Goal: Task Accomplishment & Management: Use online tool/utility

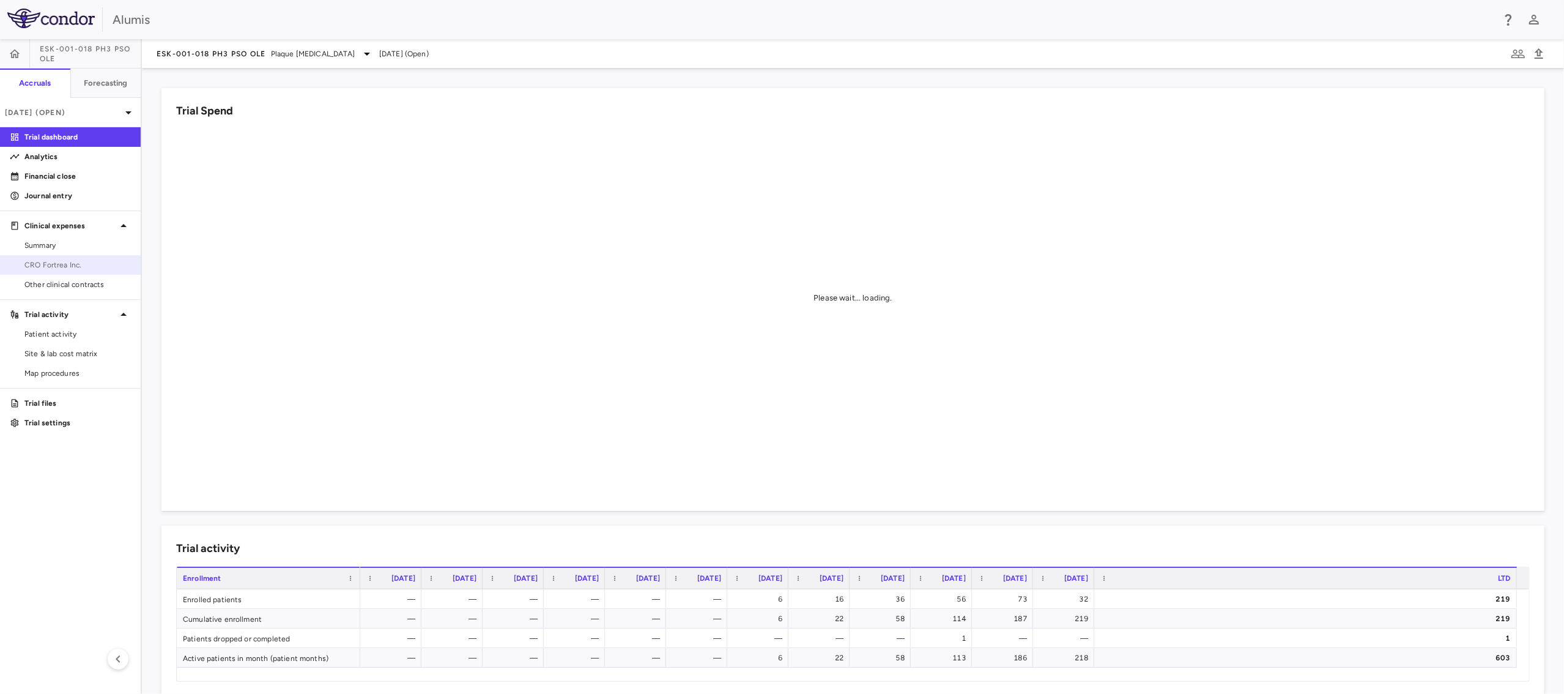
click at [45, 265] on span "CRO Fortrea Inc." at bounding box center [77, 264] width 106 height 11
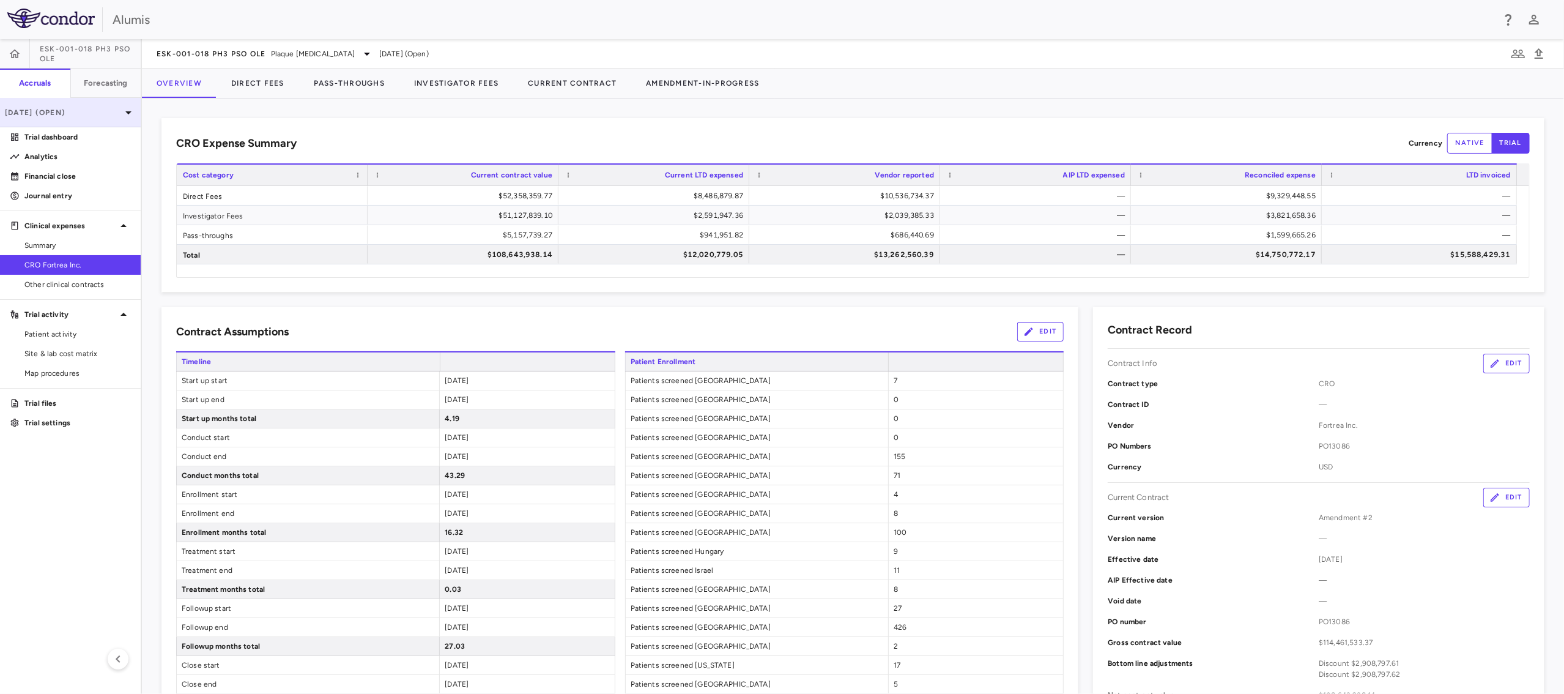
click at [108, 107] on p "[DATE] (Open)" at bounding box center [63, 112] width 116 height 11
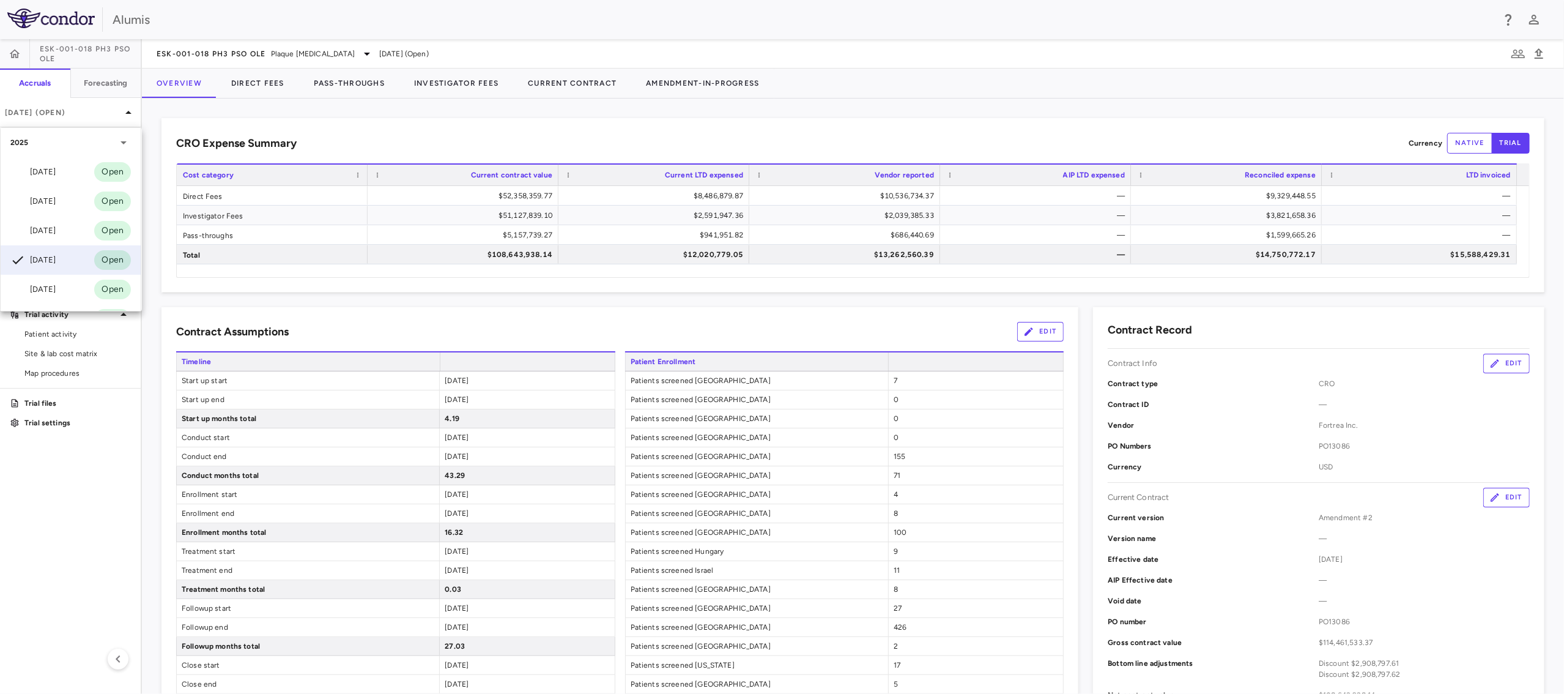
click at [62, 163] on div "[DATE] Open" at bounding box center [71, 171] width 140 height 29
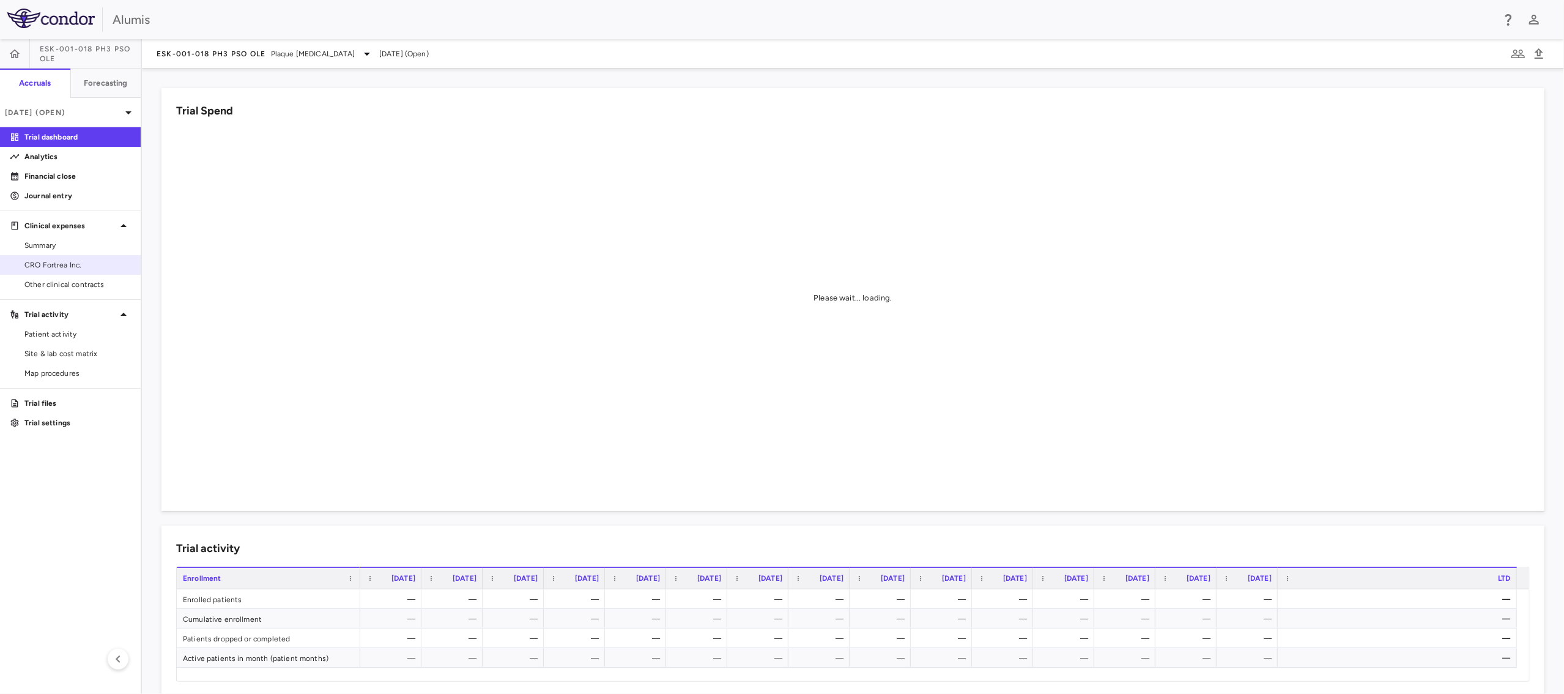
click at [75, 259] on span "CRO Fortrea Inc." at bounding box center [77, 264] width 106 height 11
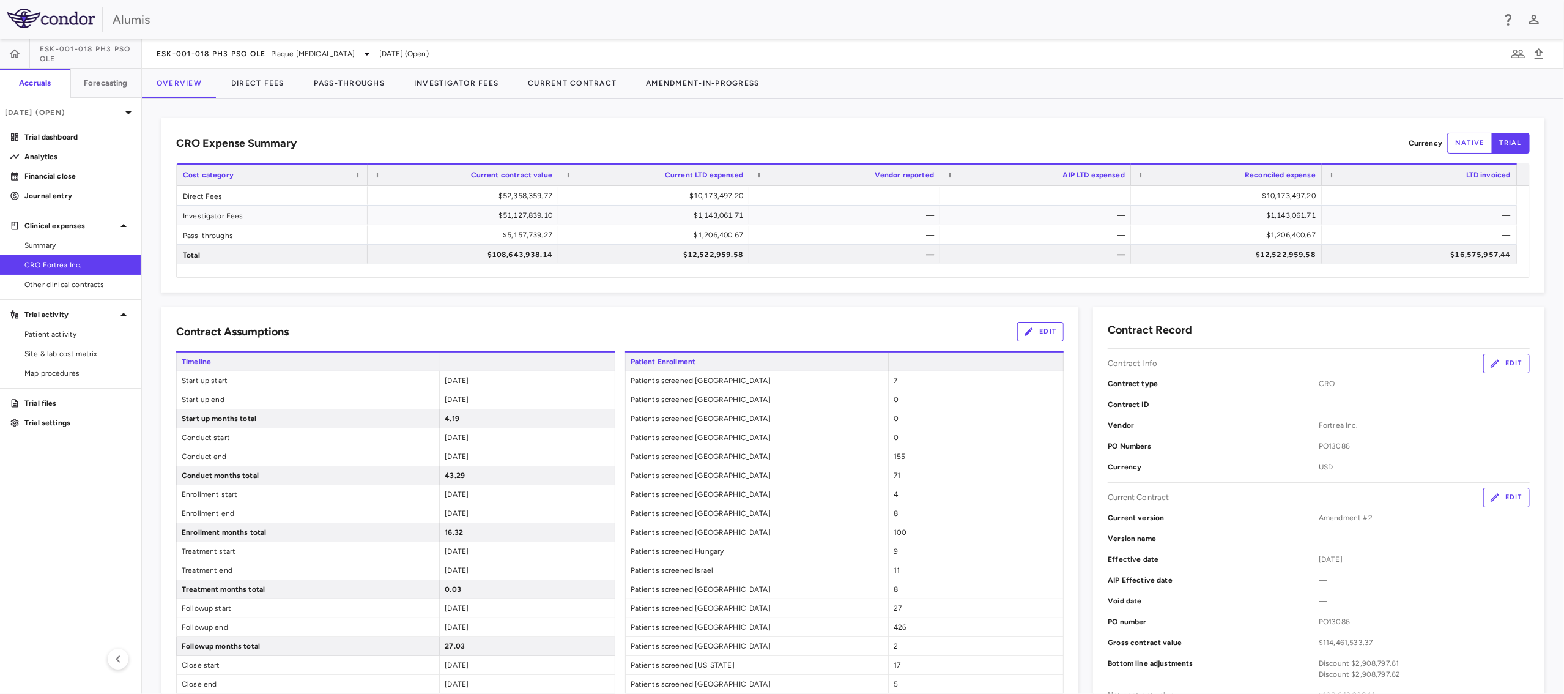
click at [89, 547] on aside "ESK-001-018 Ph3 PsO OLE Accruals Forecasting [DATE] (Open) Trial dashboard Anal…" at bounding box center [71, 366] width 142 height 655
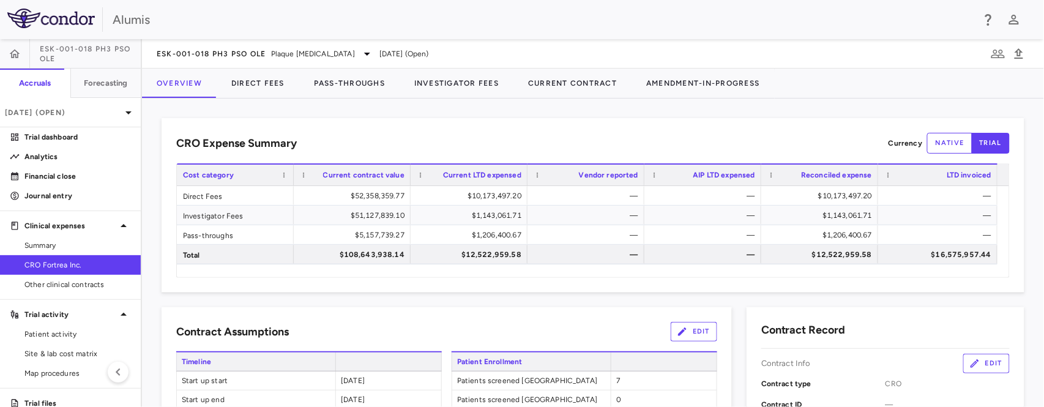
click at [501, 131] on div "CRO Expense Summary Currency native trial Drag here to set row groups Drag here…" at bounding box center [592, 205] width 862 height 174
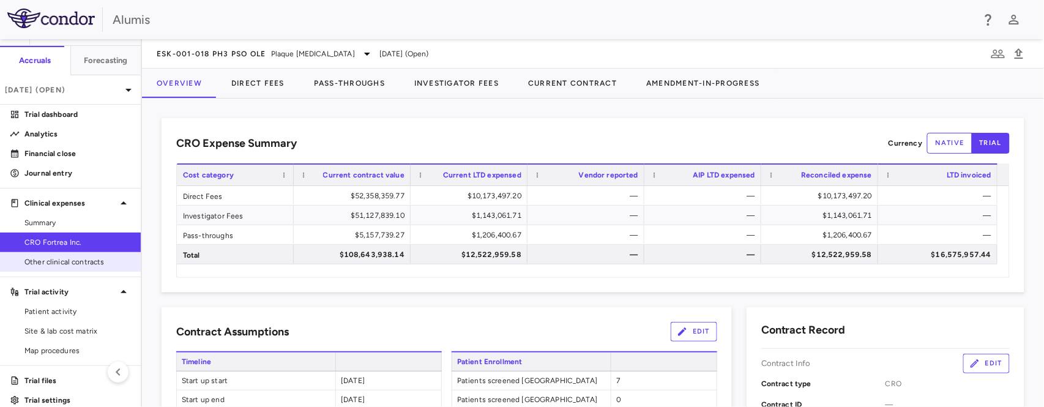
scroll to position [35, 0]
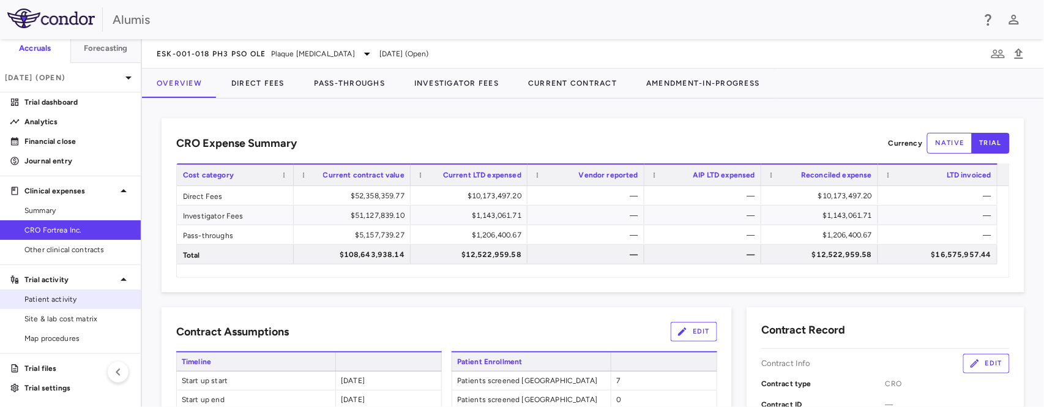
click at [79, 296] on span "Patient activity" at bounding box center [77, 299] width 106 height 11
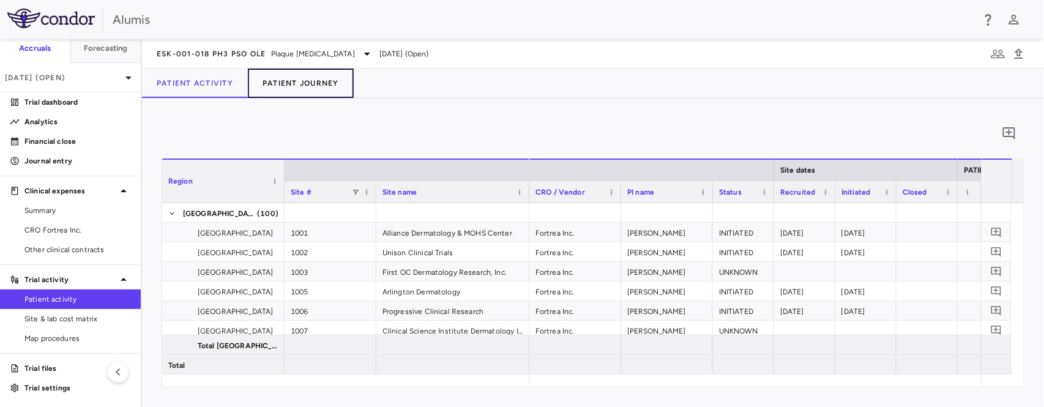
click at [306, 86] on button "Patient Journey" at bounding box center [301, 83] width 106 height 29
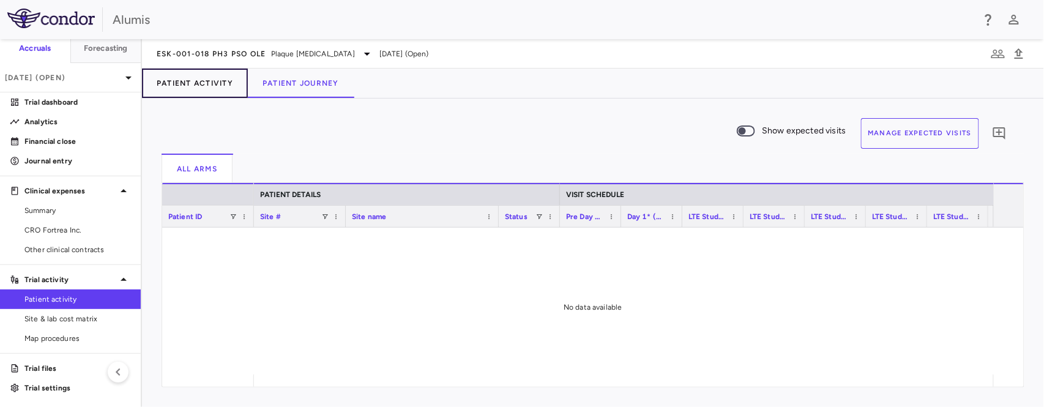
click at [209, 82] on button "Patient Activity" at bounding box center [195, 83] width 106 height 29
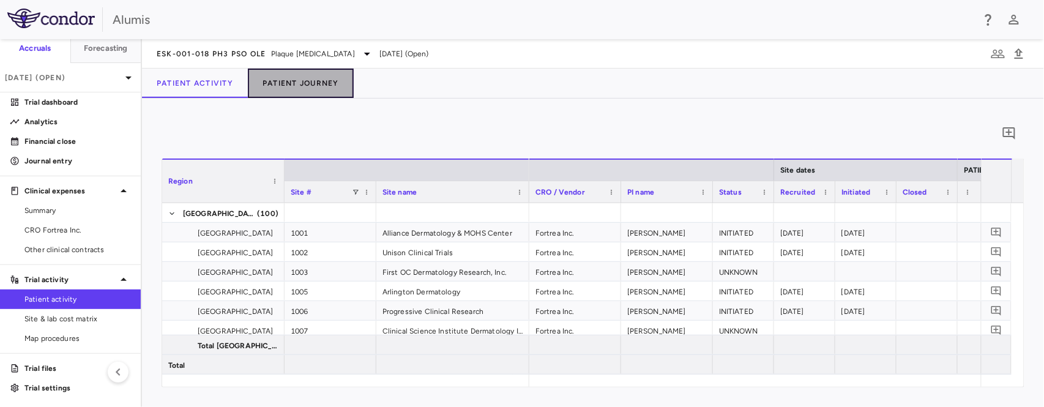
click at [330, 89] on button "Patient Journey" at bounding box center [301, 83] width 106 height 29
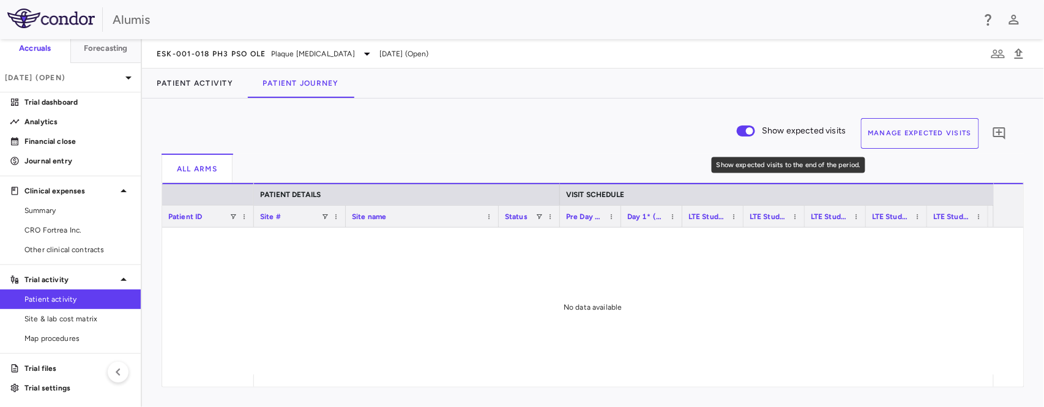
click at [745, 135] on span "Show expected visits to the end of the period." at bounding box center [745, 130] width 18 height 11
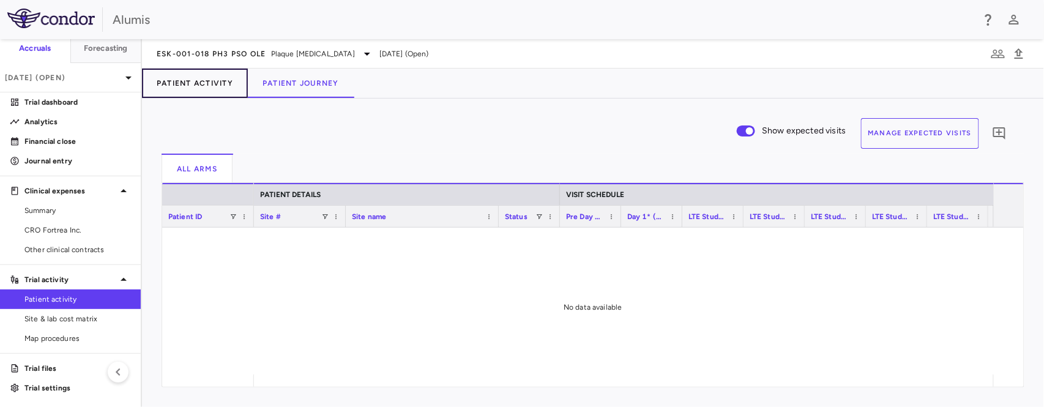
click at [201, 90] on button "Patient Activity" at bounding box center [195, 83] width 106 height 29
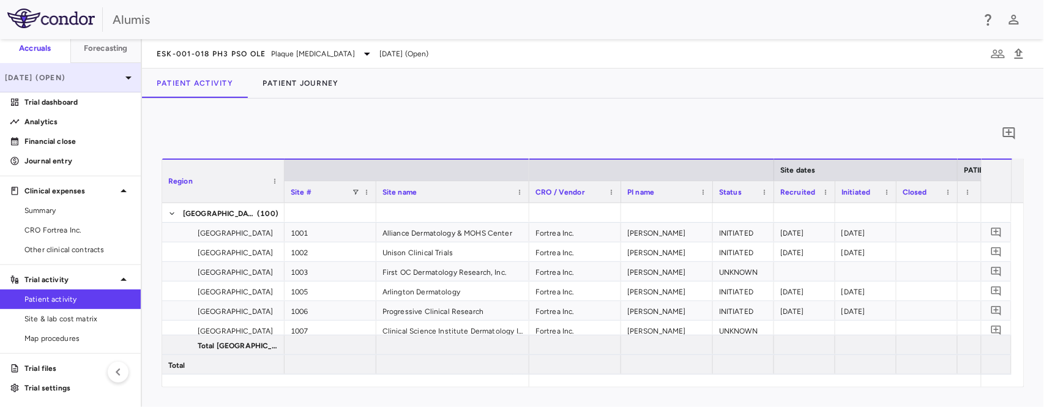
click at [67, 76] on p "[DATE] (Open)" at bounding box center [63, 77] width 116 height 11
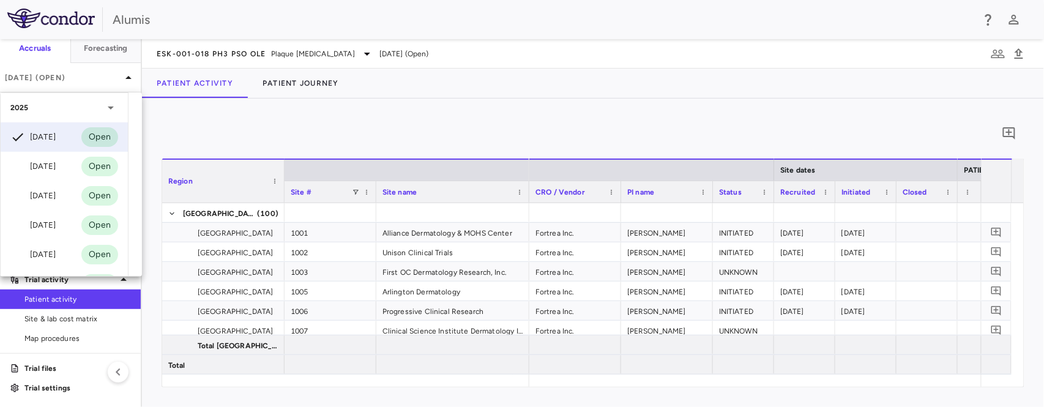
click at [54, 222] on div "[DATE]" at bounding box center [32, 225] width 45 height 15
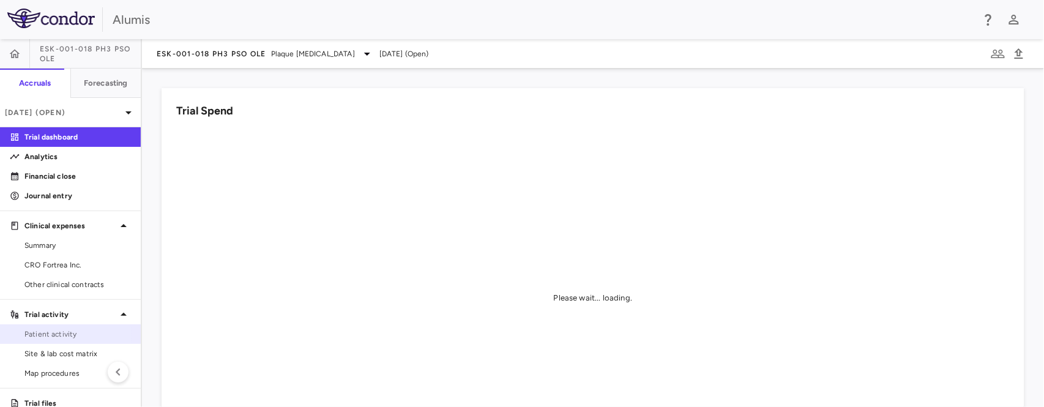
click at [66, 335] on span "Patient activity" at bounding box center [77, 333] width 106 height 11
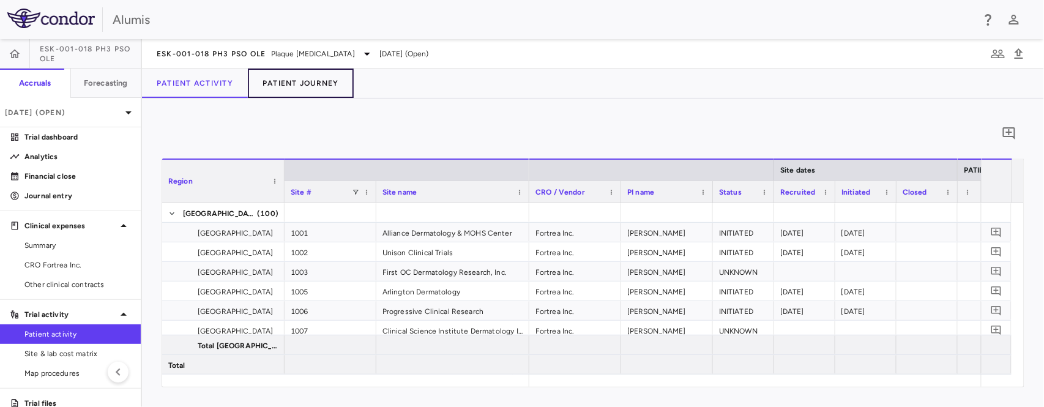
click at [338, 88] on button "Patient Journey" at bounding box center [301, 83] width 106 height 29
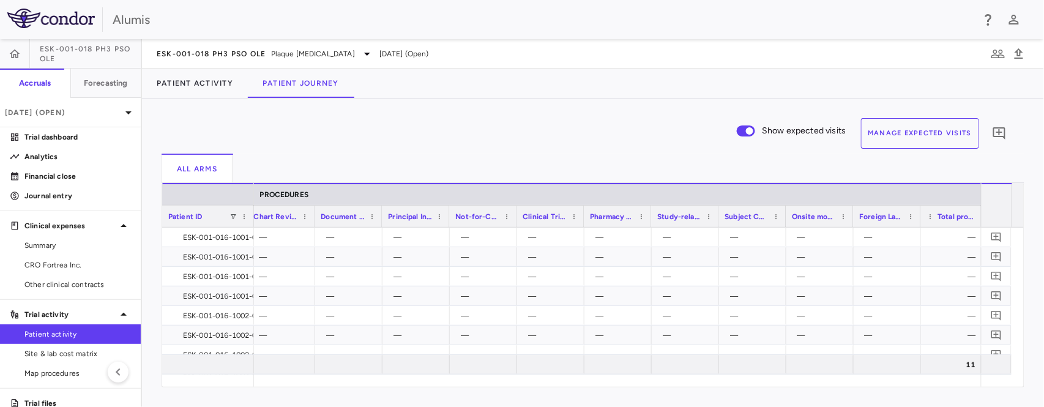
click at [891, 127] on button "Manage Expected Visits" at bounding box center [920, 133] width 119 height 31
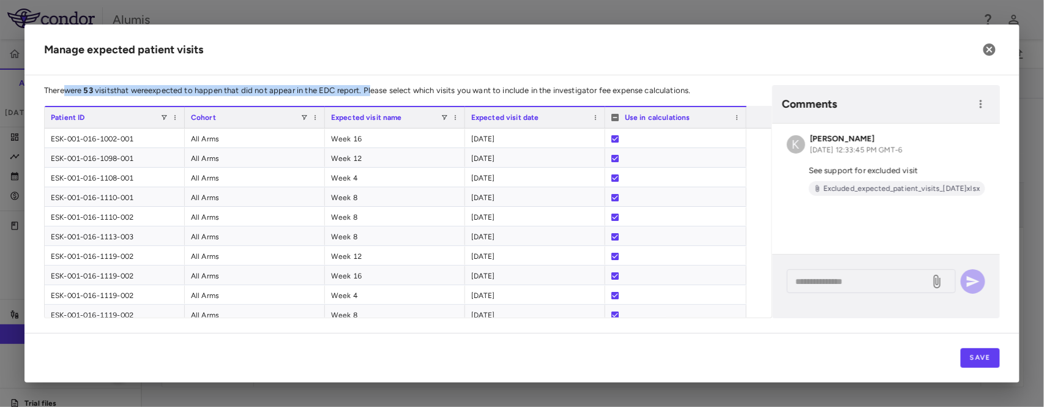
drag, startPoint x: 63, startPoint y: 87, endPoint x: 374, endPoint y: 89, distance: 310.7
click at [374, 89] on p "There were 53 visits that were expected to happen that did not appear in the ED…" at bounding box center [408, 90] width 728 height 11
click at [988, 46] on icon "button" at bounding box center [989, 49] width 12 height 12
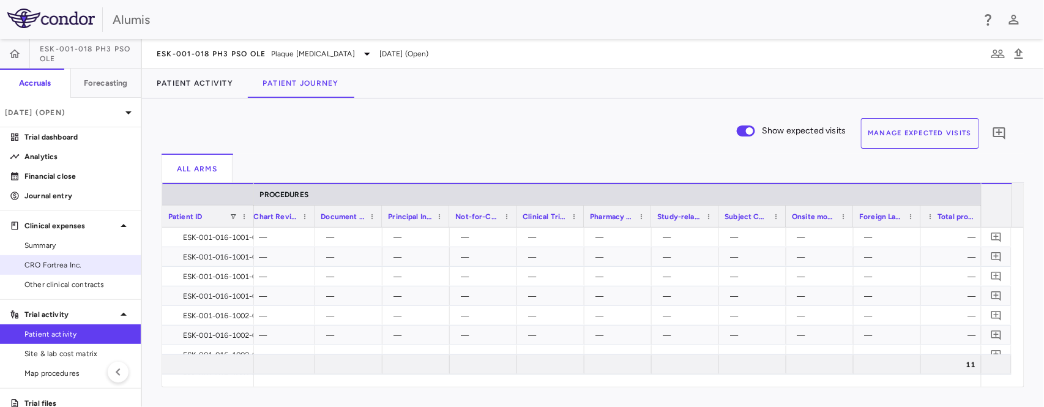
click at [69, 266] on span "CRO Fortrea Inc." at bounding box center [77, 264] width 106 height 11
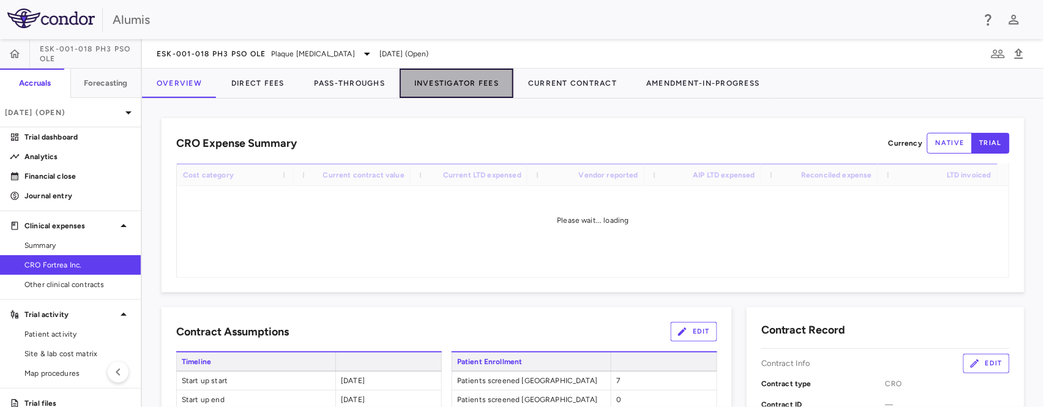
click at [470, 75] on button "Investigator Fees" at bounding box center [456, 83] width 114 height 29
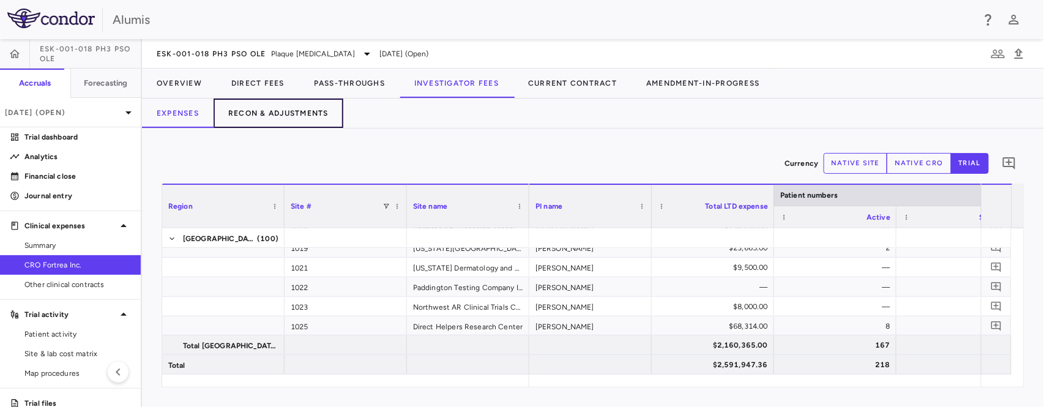
click at [284, 121] on button "Recon & Adjustments" at bounding box center [278, 112] width 130 height 29
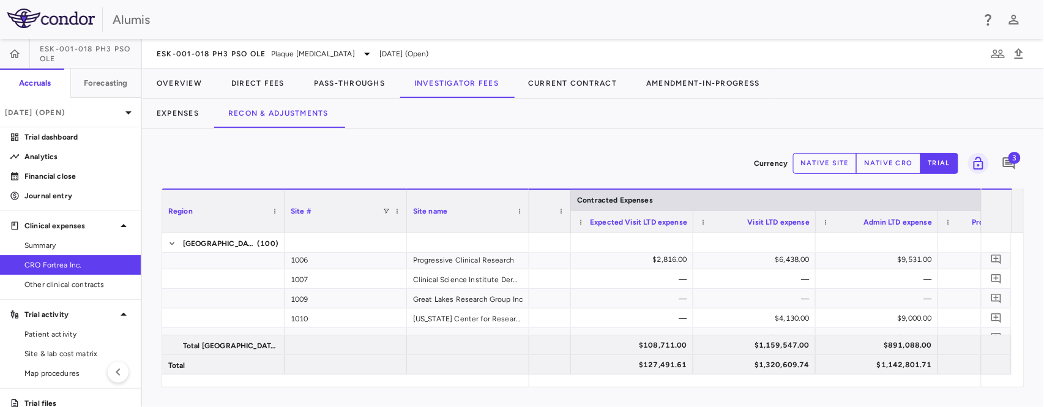
click at [373, 149] on div "Currency native site native cro trial 3" at bounding box center [592, 163] width 862 height 31
click at [64, 333] on span "Patient activity" at bounding box center [77, 333] width 106 height 11
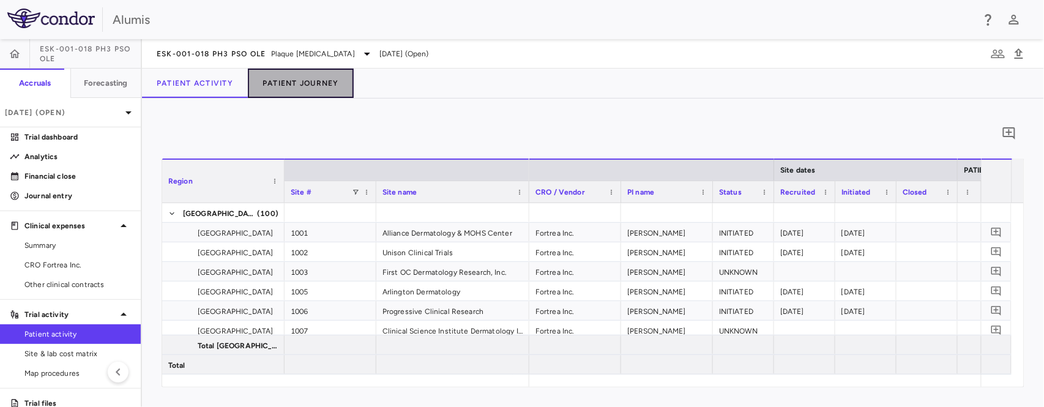
click at [343, 90] on button "Patient Journey" at bounding box center [301, 83] width 106 height 29
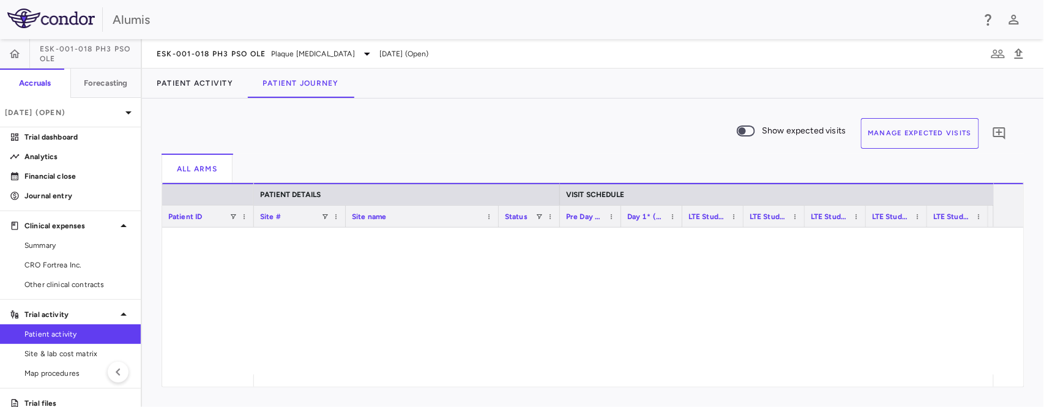
click at [936, 141] on button "Manage Expected Visits" at bounding box center [920, 133] width 119 height 31
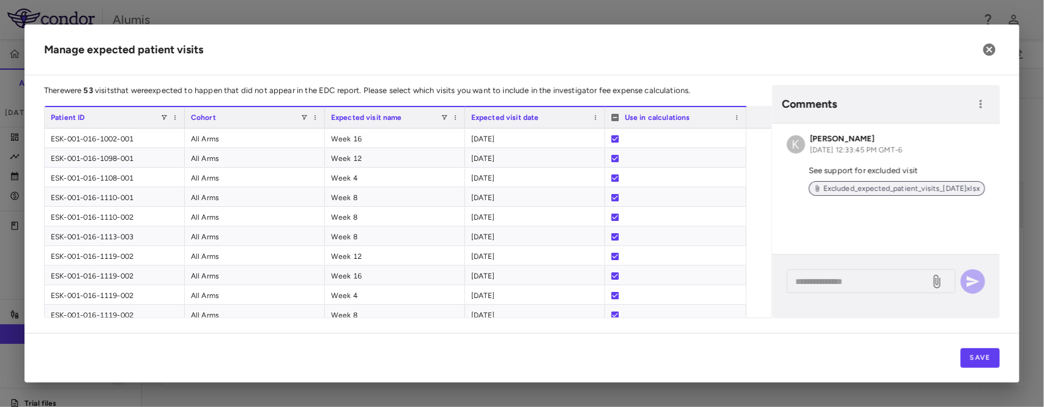
click at [839, 191] on span "Excluded_expected_patient_visits_[DATE]xlsx" at bounding box center [901, 188] width 166 height 11
click at [716, 51] on h2 "Manage expected patient visits" at bounding box center [521, 49] width 995 height 51
